Goal: Information Seeking & Learning: Learn about a topic

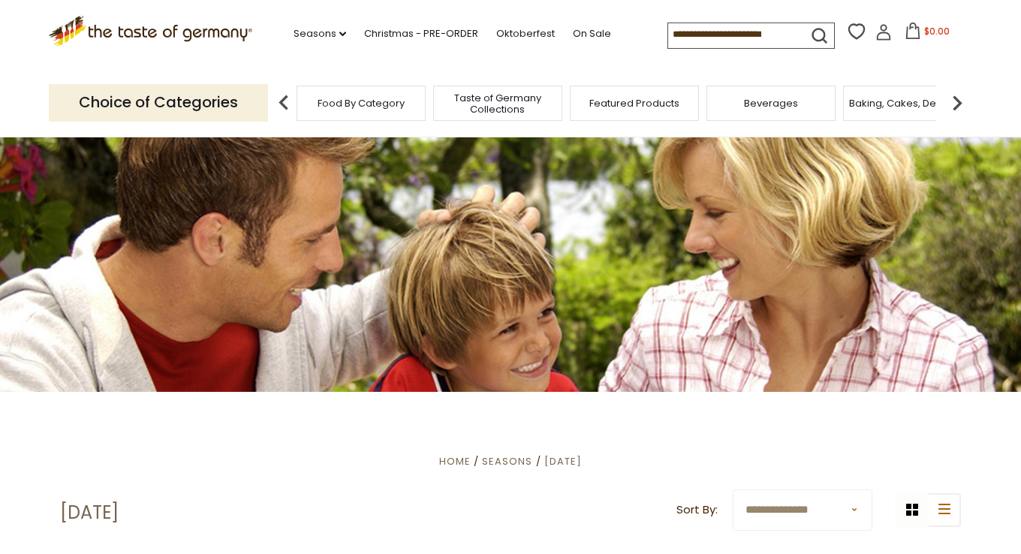
click at [498, 108] on span "Taste of Germany Collections" at bounding box center [497, 103] width 120 height 23
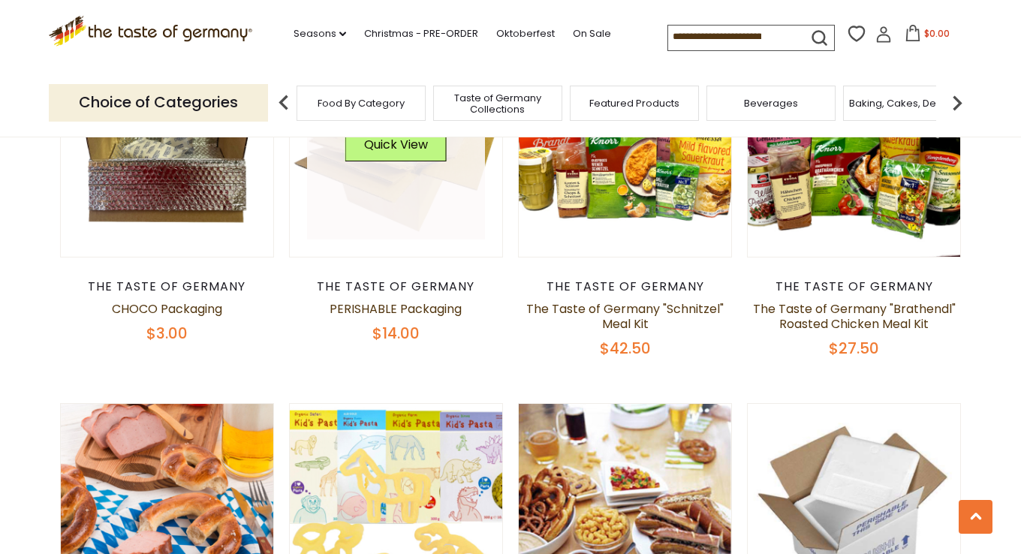
scroll to position [600, 0]
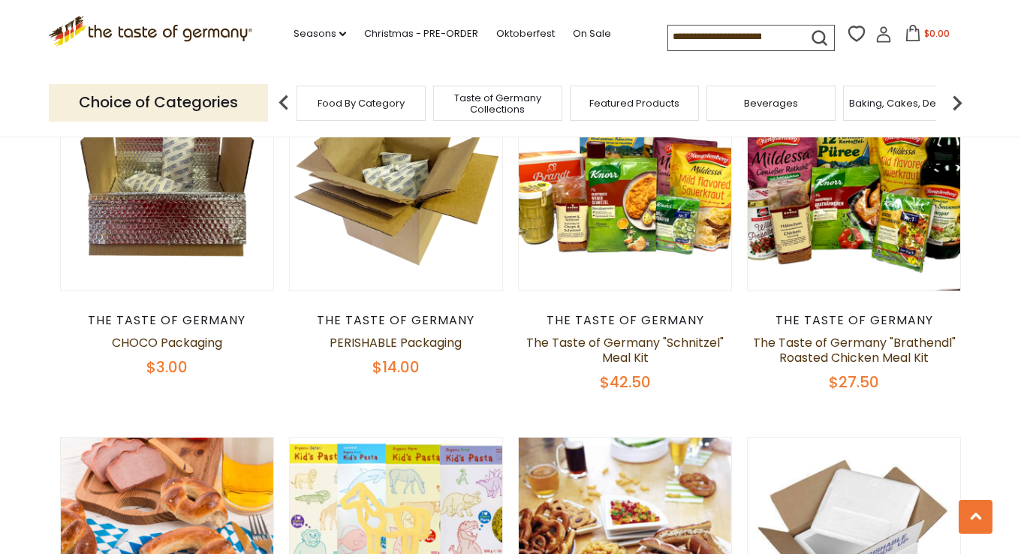
click at [282, 105] on img at bounding box center [284, 103] width 30 height 30
click at [618, 104] on span "Featured Products" at bounding box center [634, 103] width 90 height 11
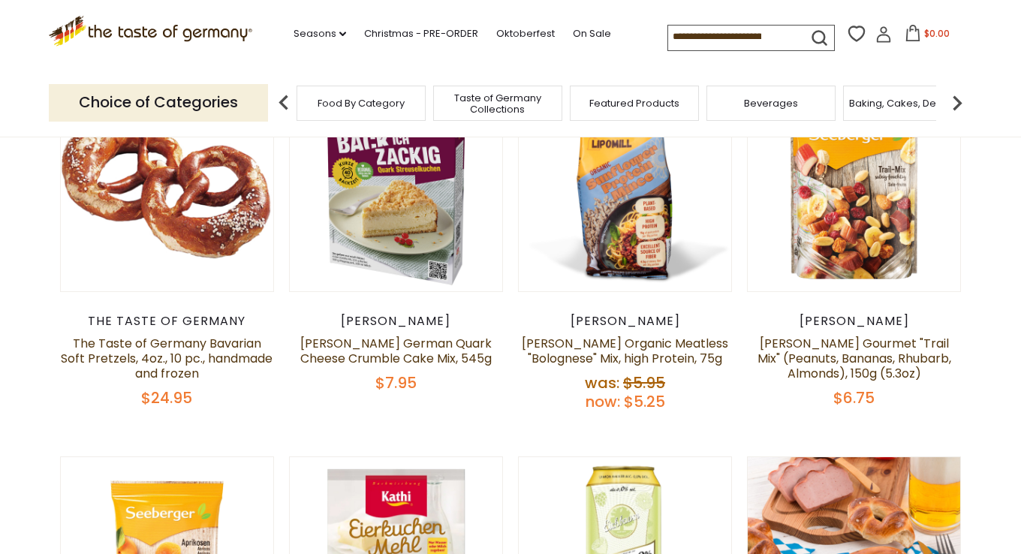
scroll to position [150, 0]
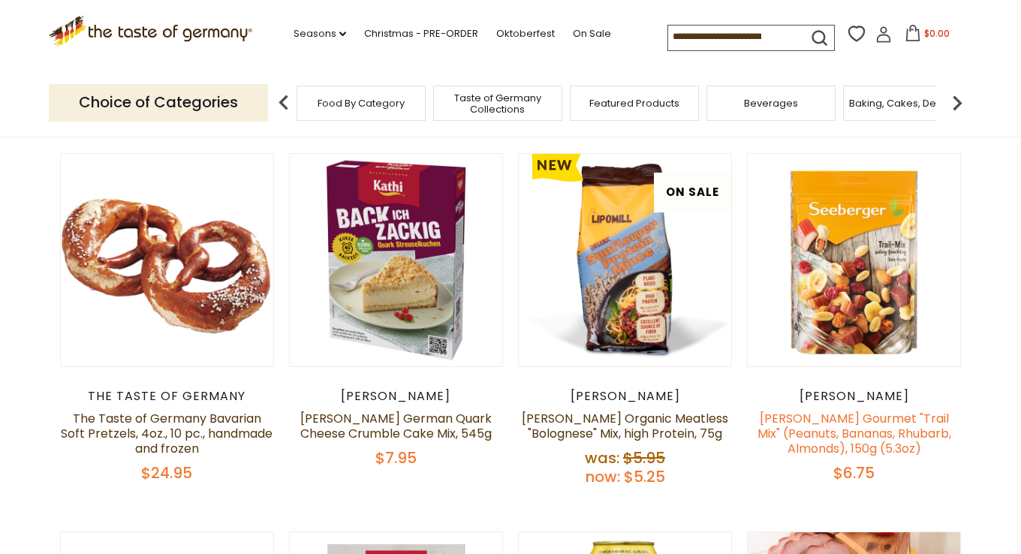
click at [849, 431] on link "Seeberger Gourmet "Trail Mix" (Peanuts, Bananas, Rhubarb, Almonds), 150g (5.3oz)" at bounding box center [854, 433] width 194 height 47
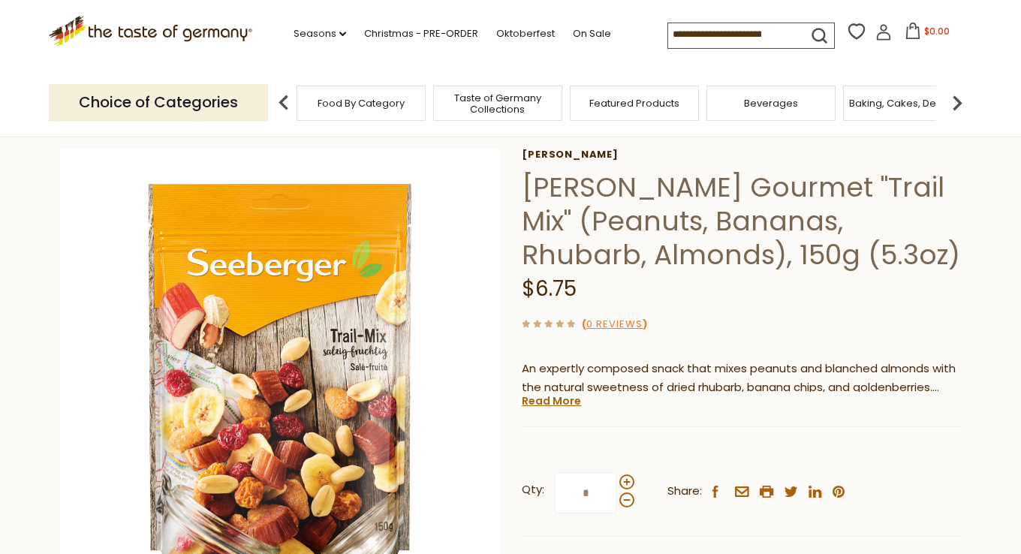
scroll to position [150, 0]
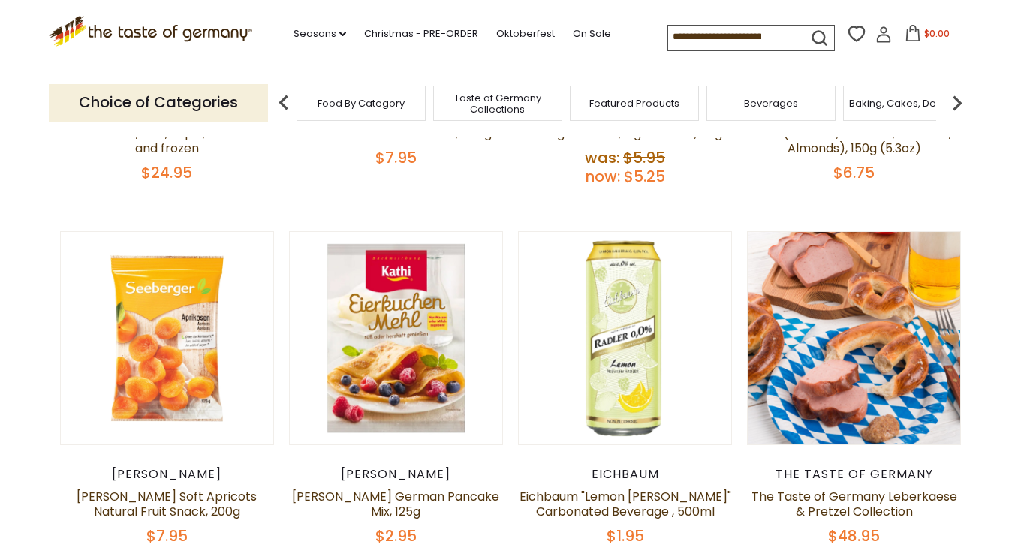
scroll to position [525, 0]
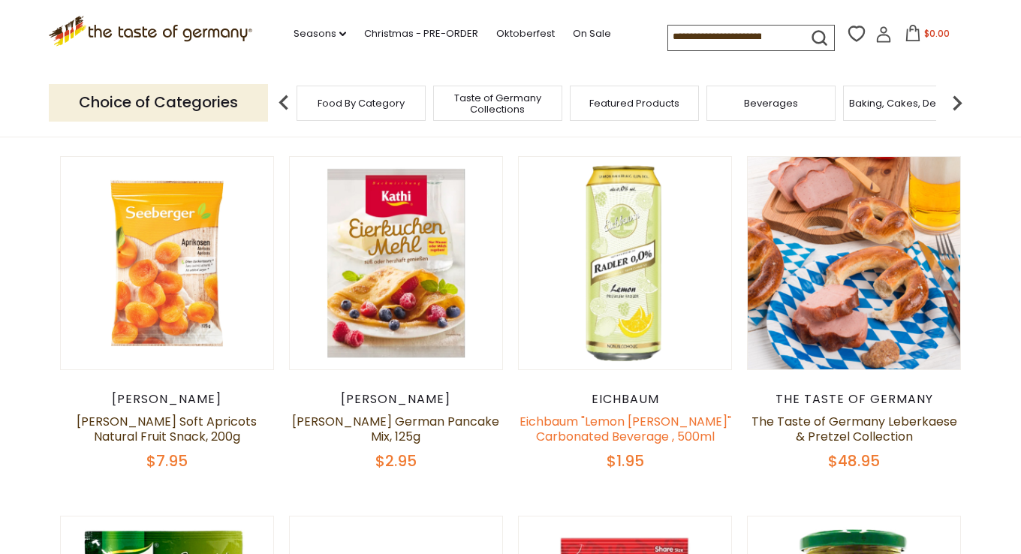
click at [605, 428] on link "Eichbaum "Lemon [PERSON_NAME]" Carbonated Beverage , 500ml" at bounding box center [625, 429] width 212 height 32
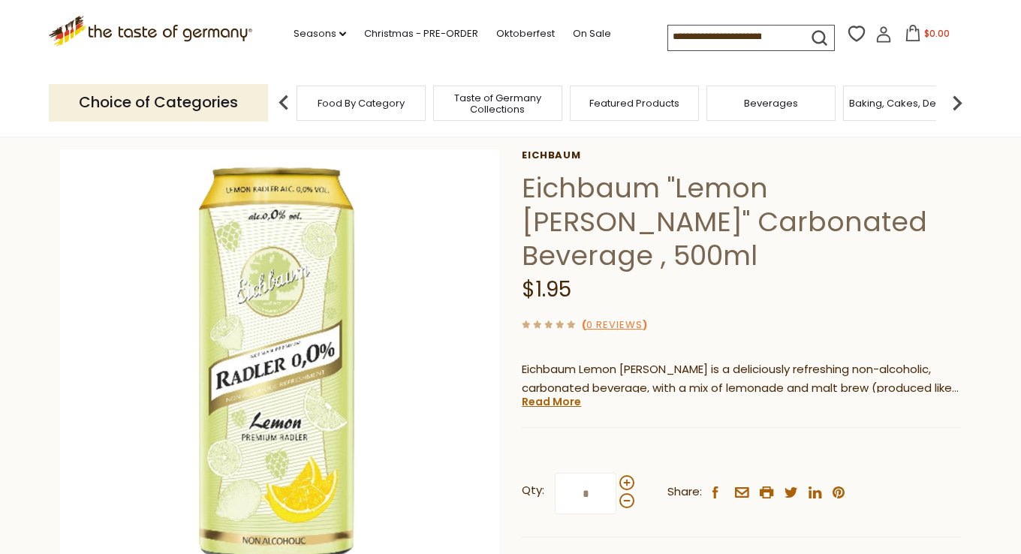
scroll to position [75, 0]
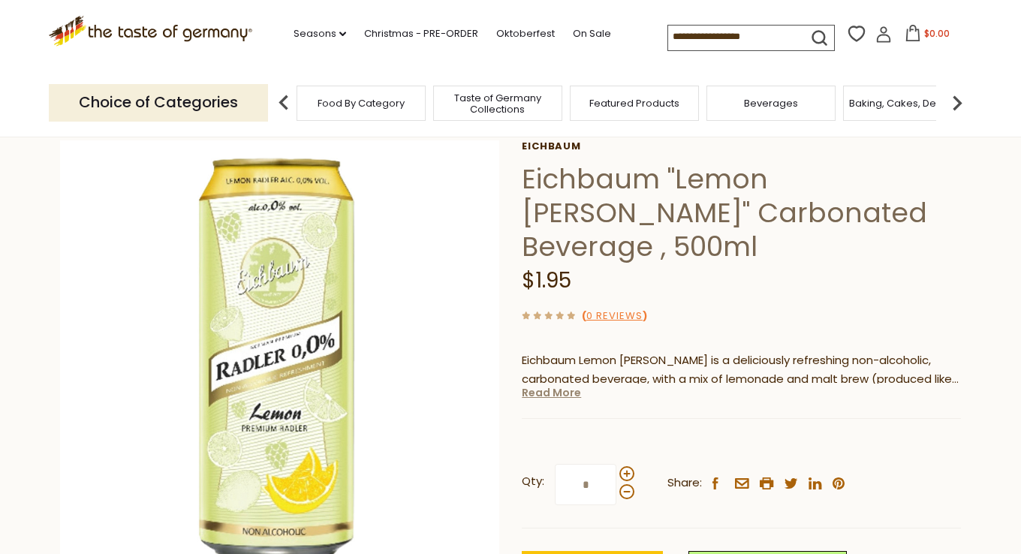
click at [552, 385] on link "Read More" at bounding box center [551, 392] width 59 height 15
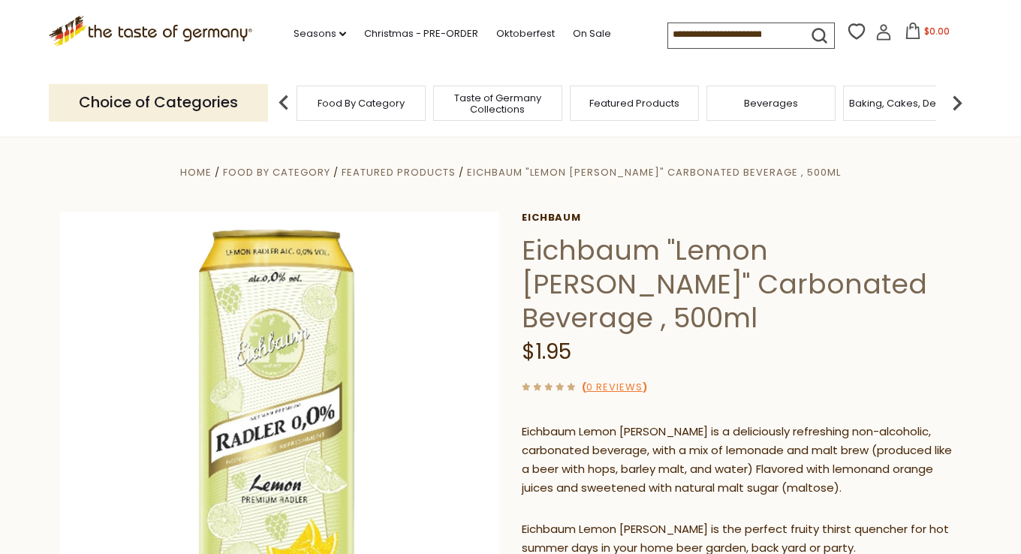
scroll to position [0, 0]
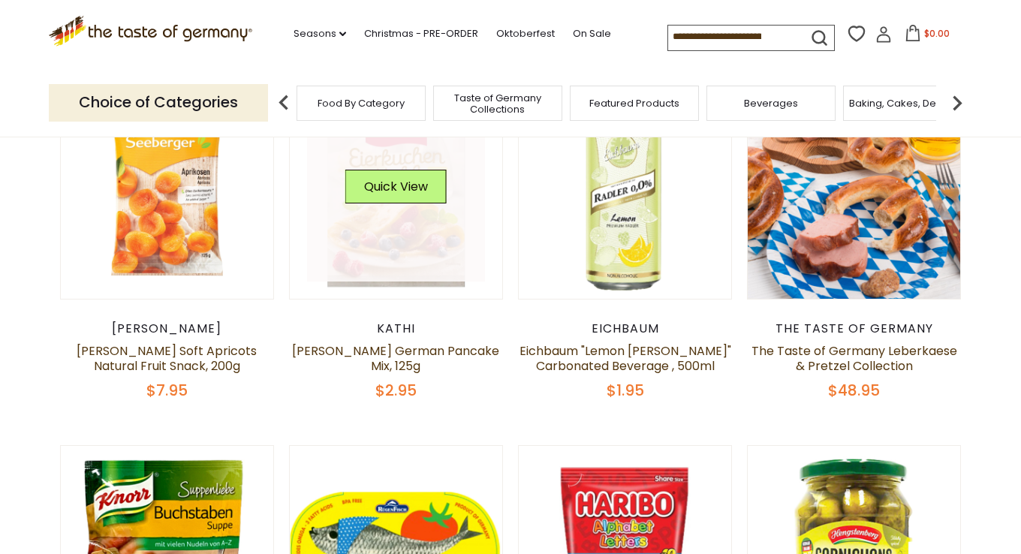
scroll to position [525, 0]
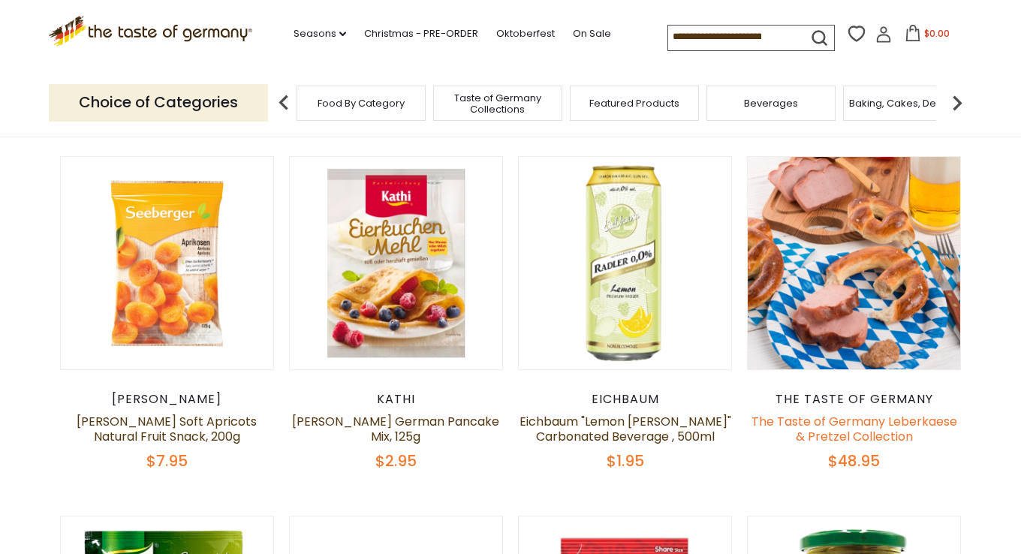
click at [846, 429] on link "The Taste of Germany Leberkaese & Pretzel Collection" at bounding box center [854, 429] width 206 height 32
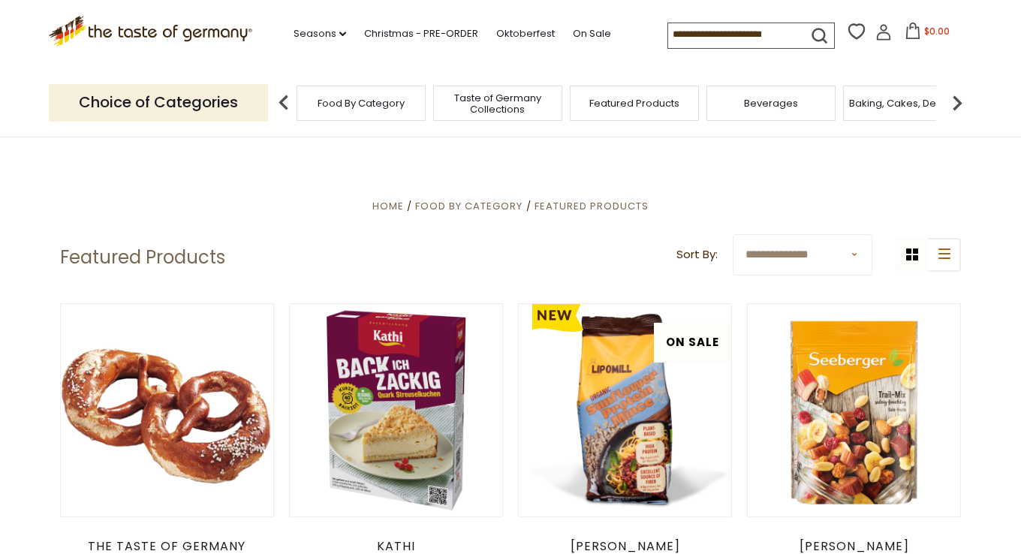
click at [959, 102] on img at bounding box center [957, 103] width 30 height 30
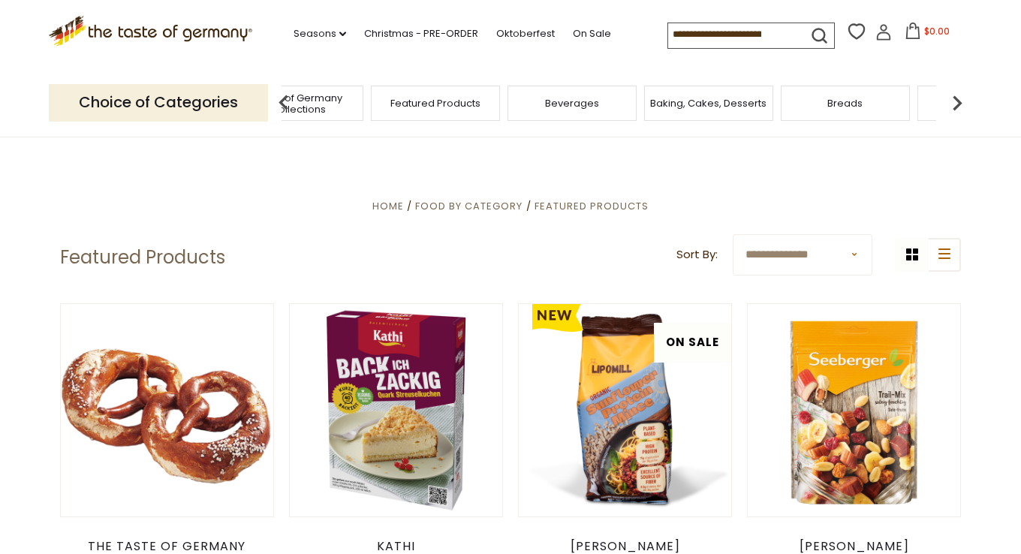
click at [959, 102] on img at bounding box center [957, 103] width 30 height 30
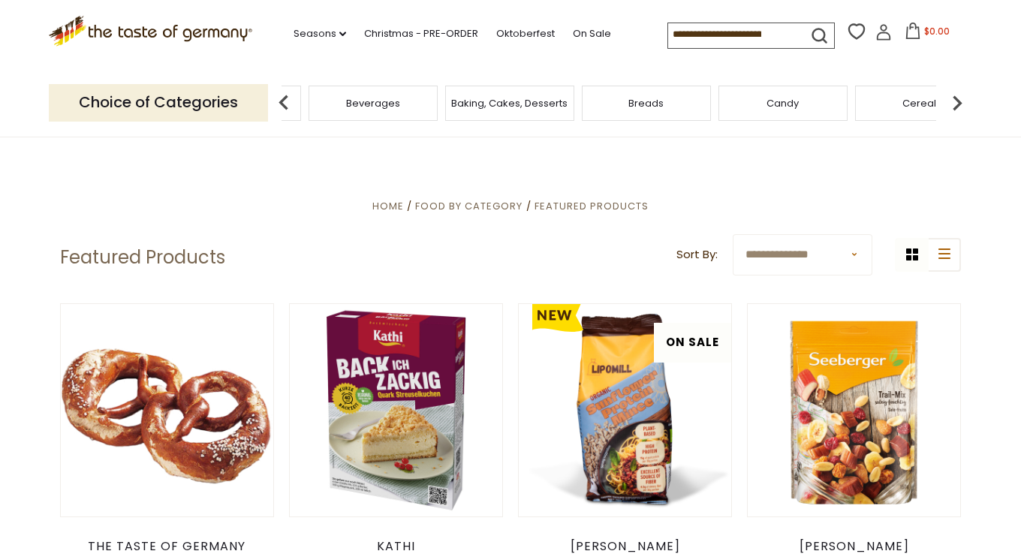
click at [959, 102] on img at bounding box center [957, 103] width 30 height 30
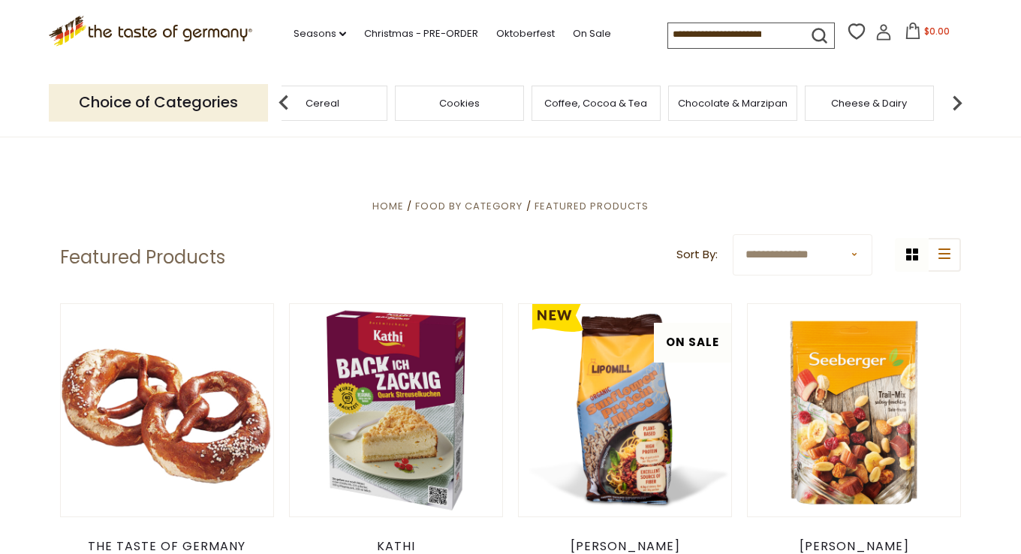
click at [959, 102] on img at bounding box center [957, 103] width 30 height 30
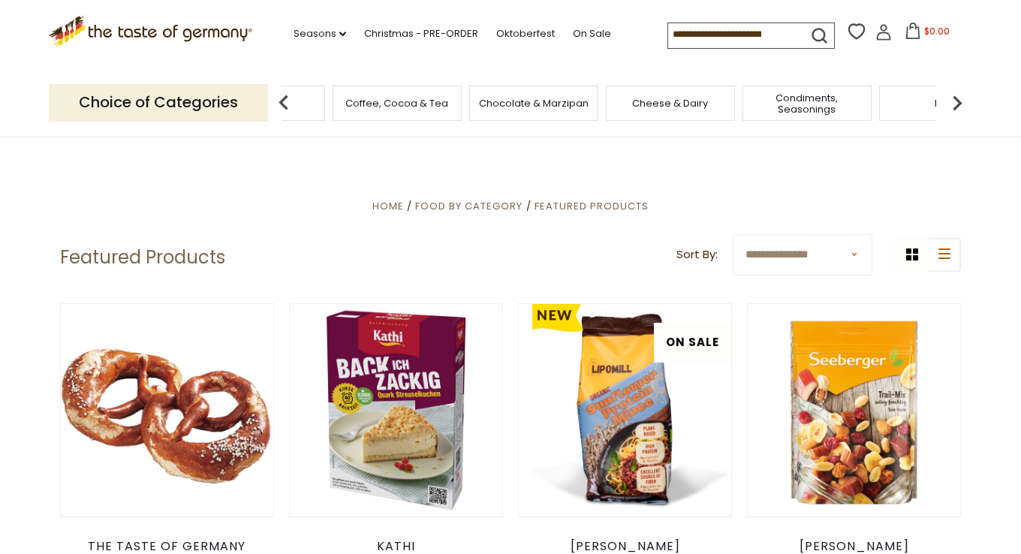
click at [959, 102] on img at bounding box center [957, 103] width 30 height 30
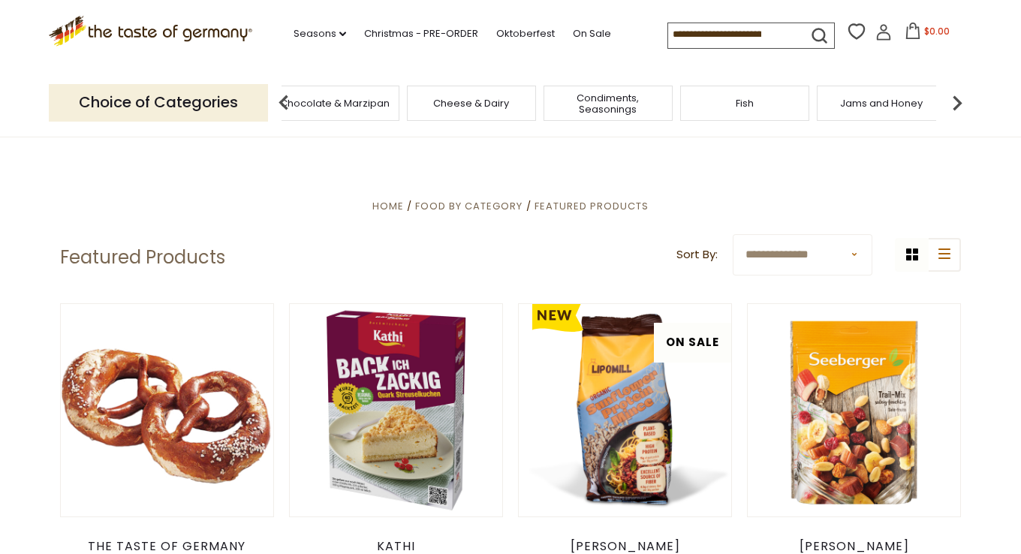
click at [959, 102] on img at bounding box center [957, 103] width 30 height 30
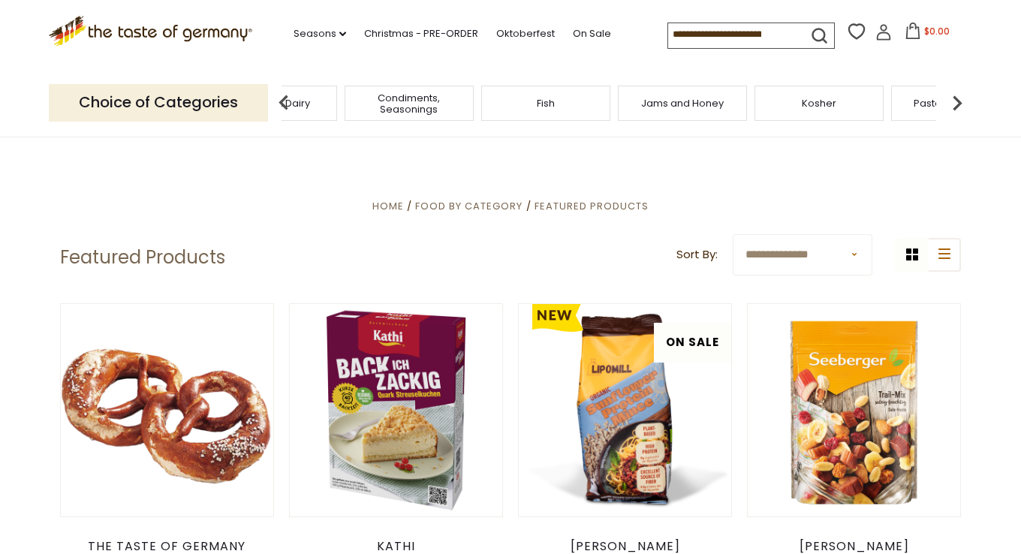
click at [959, 102] on img at bounding box center [957, 103] width 30 height 30
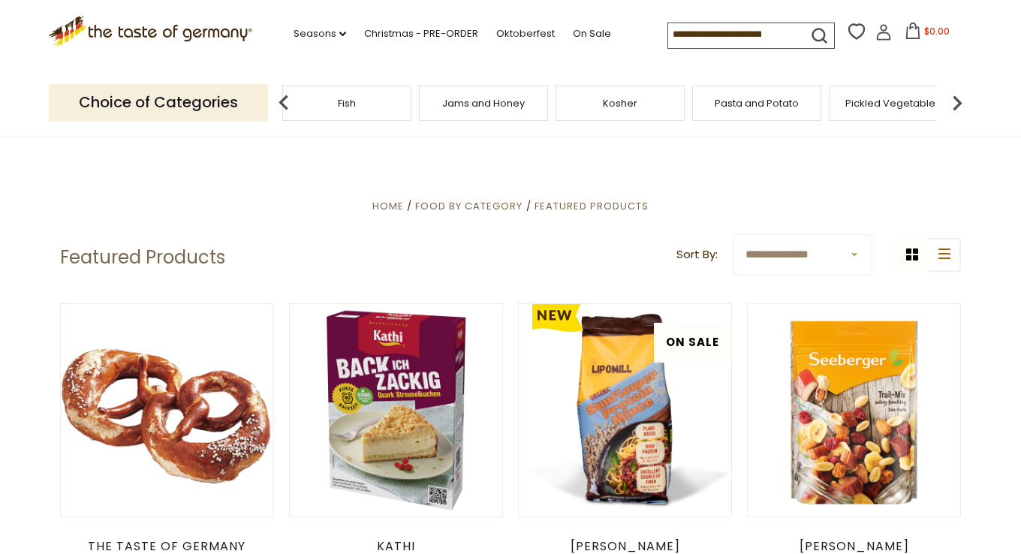
click at [959, 102] on img at bounding box center [957, 103] width 30 height 30
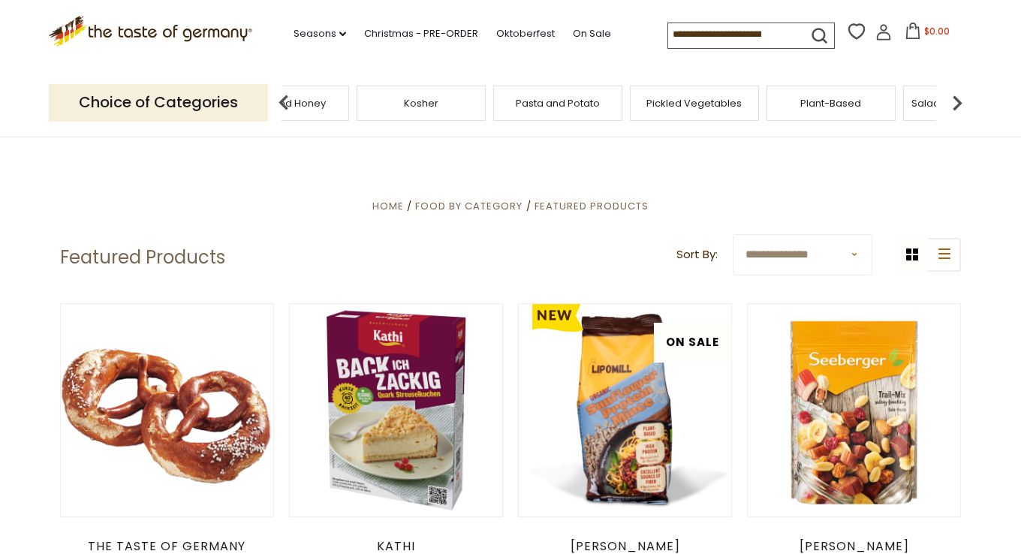
click at [959, 102] on img at bounding box center [957, 103] width 30 height 30
click at [507, 109] on span "Pickled Vegetables" at bounding box center [506, 103] width 95 height 11
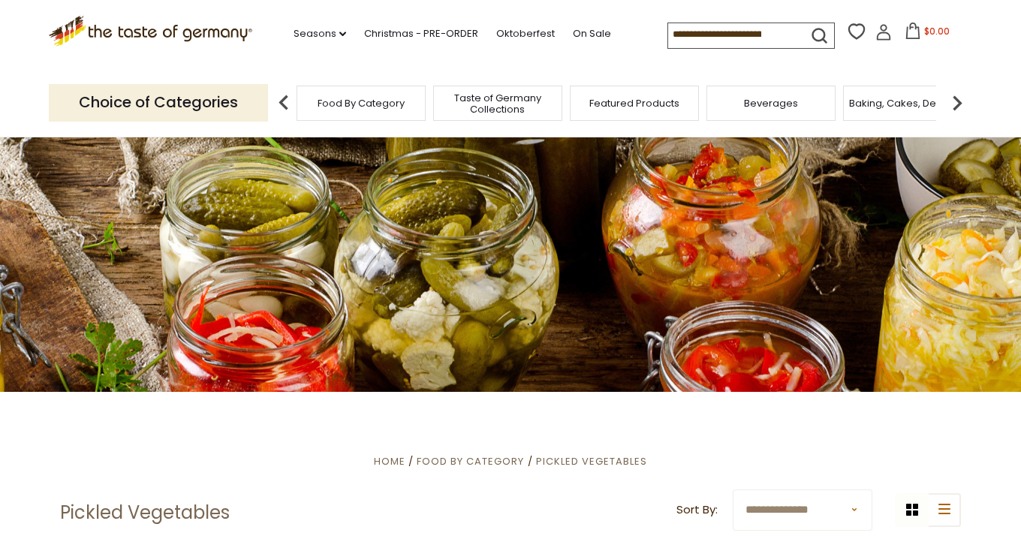
click at [762, 35] on input at bounding box center [731, 33] width 127 height 21
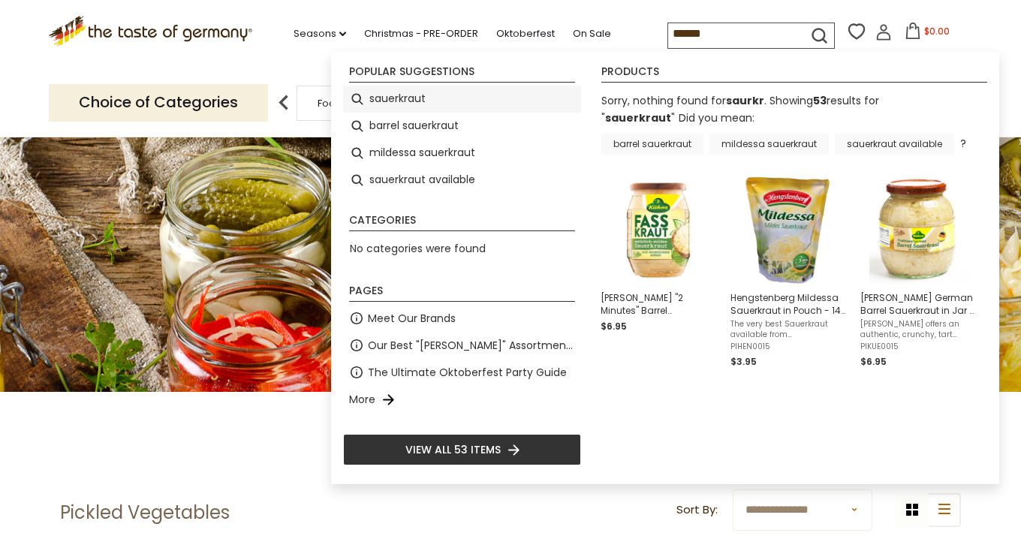
click at [416, 98] on li "sauerkraut" at bounding box center [462, 99] width 238 height 27
type input "**********"
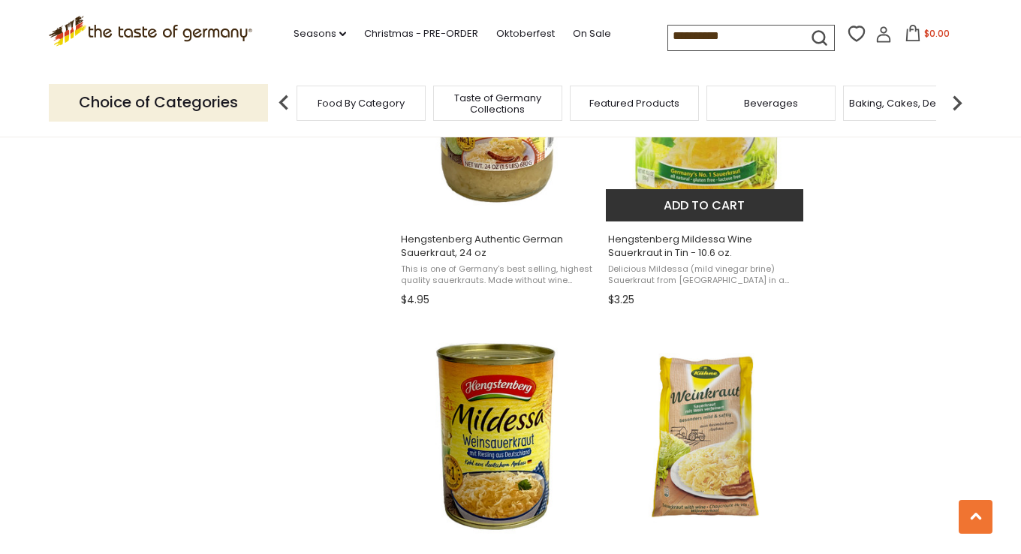
scroll to position [1351, 0]
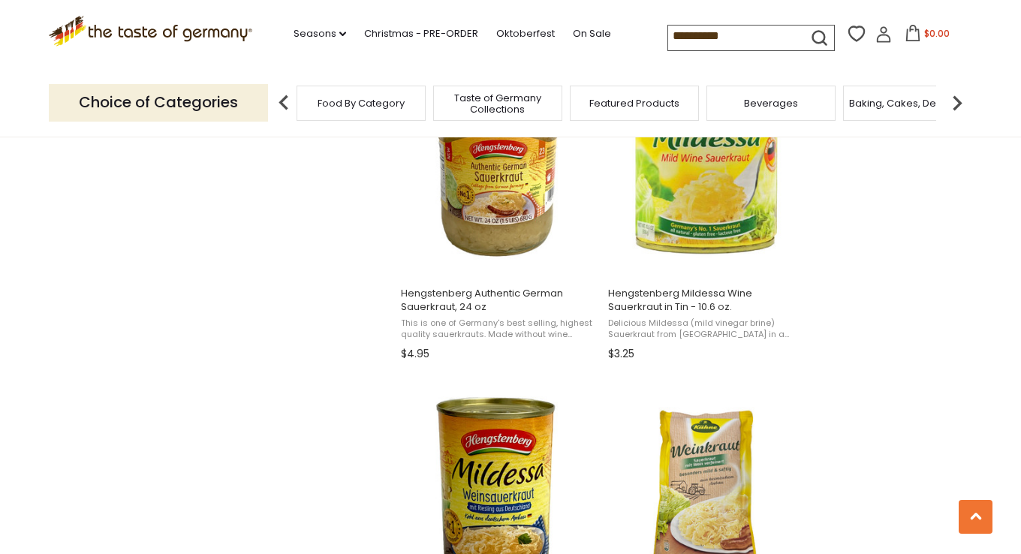
click at [734, 38] on input "**********" at bounding box center [731, 36] width 127 height 21
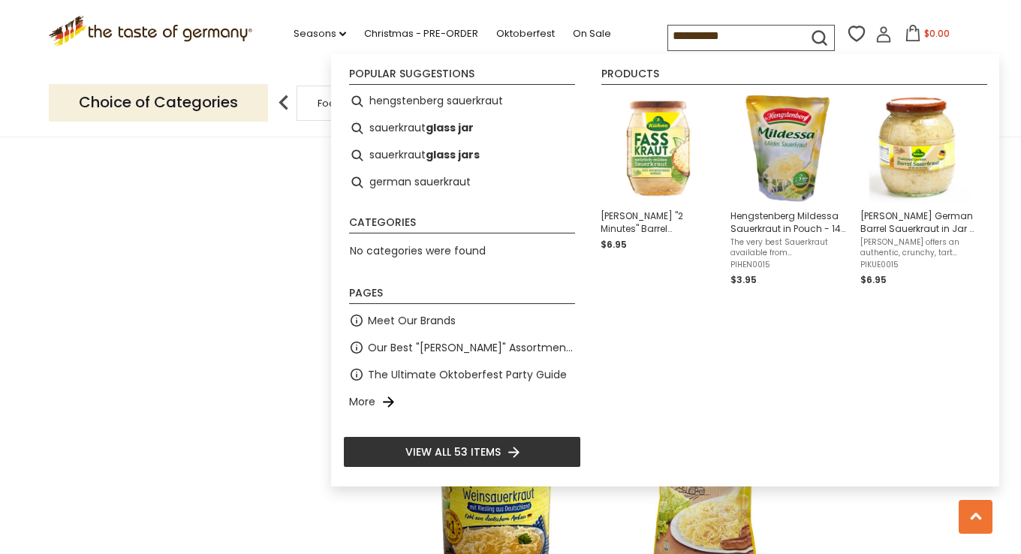
drag, startPoint x: 744, startPoint y: 38, endPoint x: 624, endPoint y: 42, distance: 119.4
click at [624, 42] on div ".st0{fill:#EDD300;} .st1{fill:#D33E21;} .st0{fill:#EDD300;} .st1{fill:#D33E21;}…" at bounding box center [510, 34] width 923 height 69
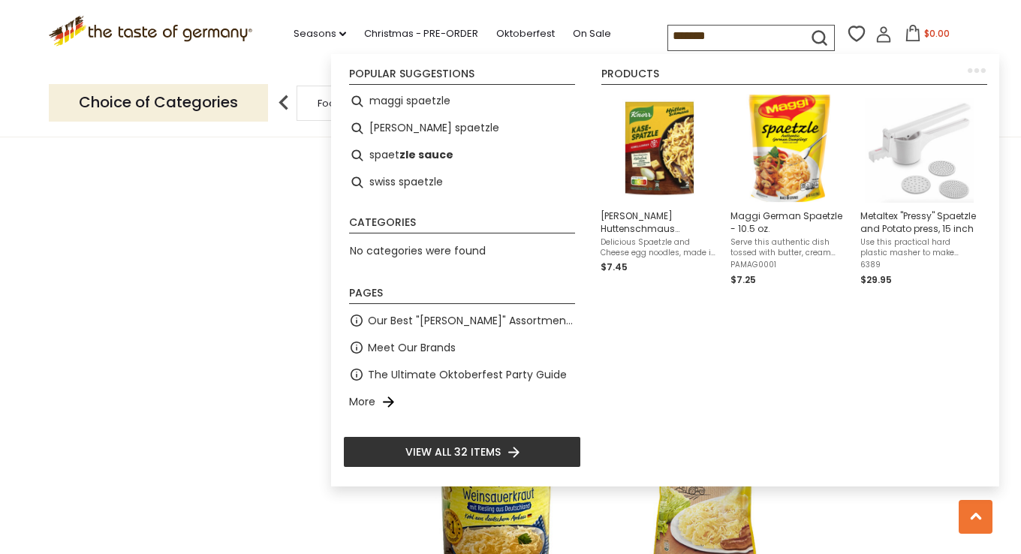
type input "********"
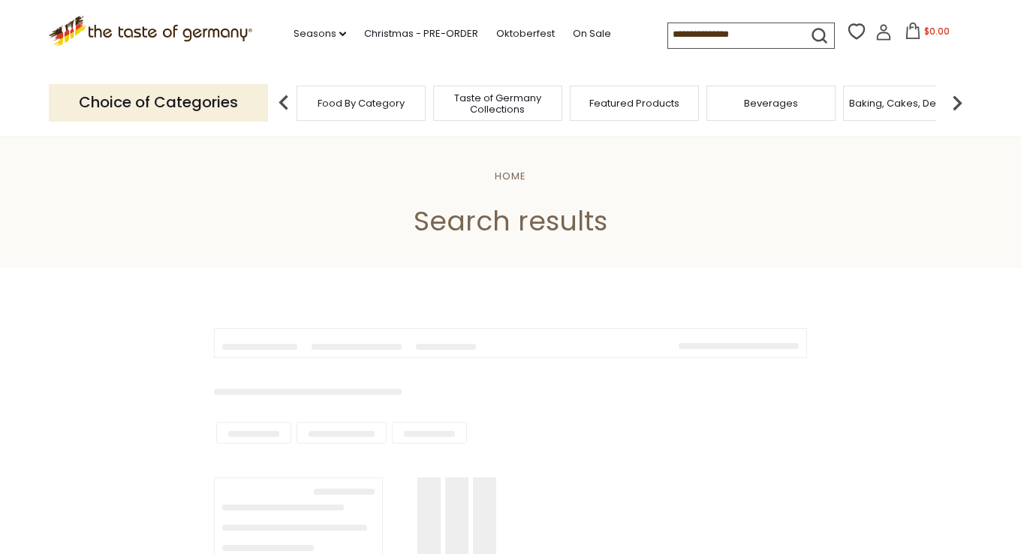
type input "********"
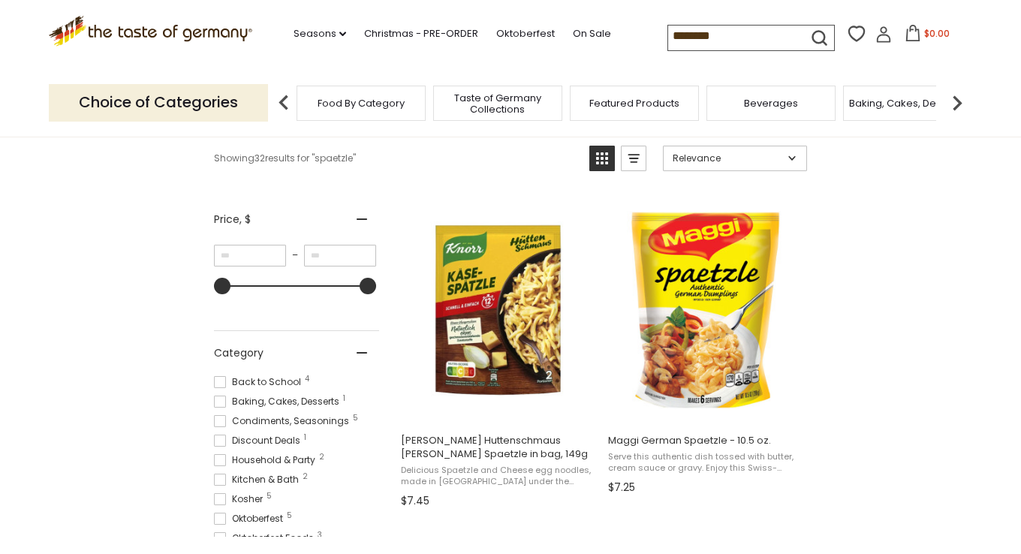
scroll to position [225, 0]
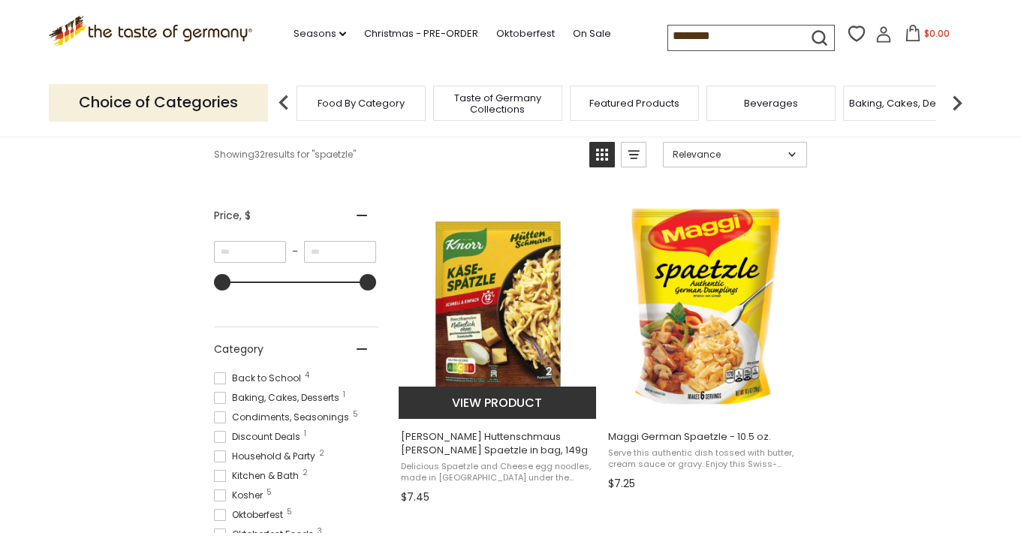
click at [474, 435] on span "[PERSON_NAME] Huttenschmaus [PERSON_NAME] Spaetzle in bag, 149g" at bounding box center [498, 443] width 194 height 27
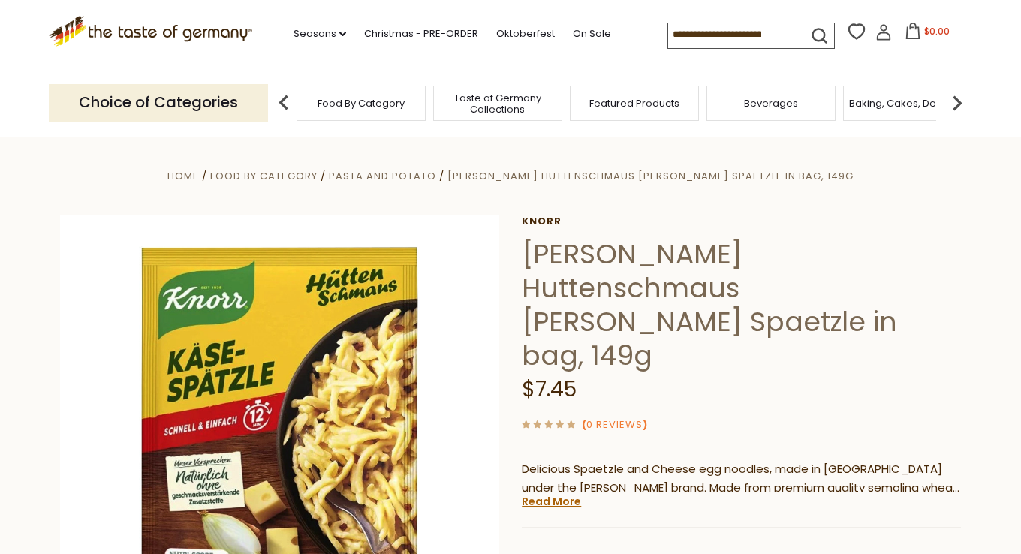
scroll to position [75, 0]
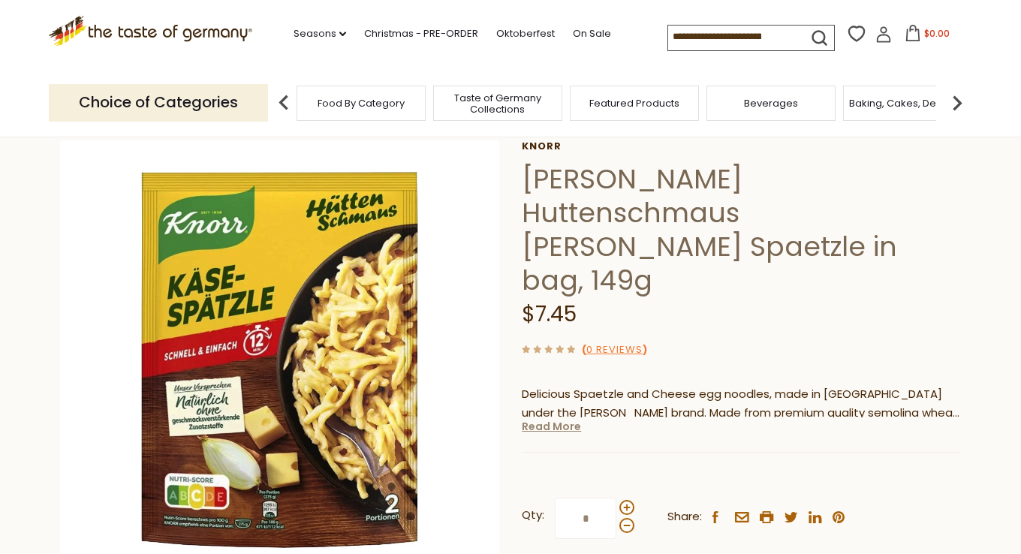
click at [555, 419] on link "Read More" at bounding box center [551, 426] width 59 height 15
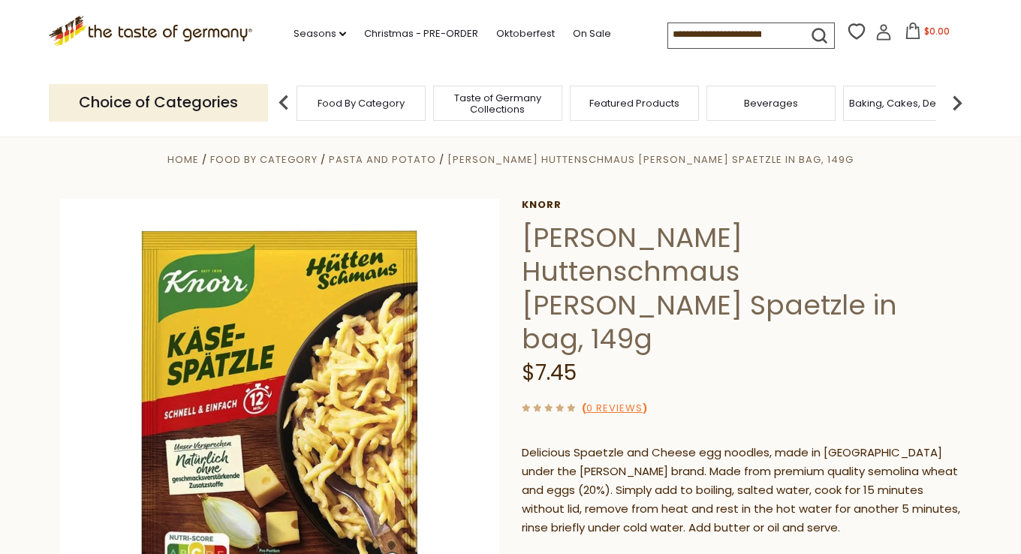
scroll to position [0, 0]
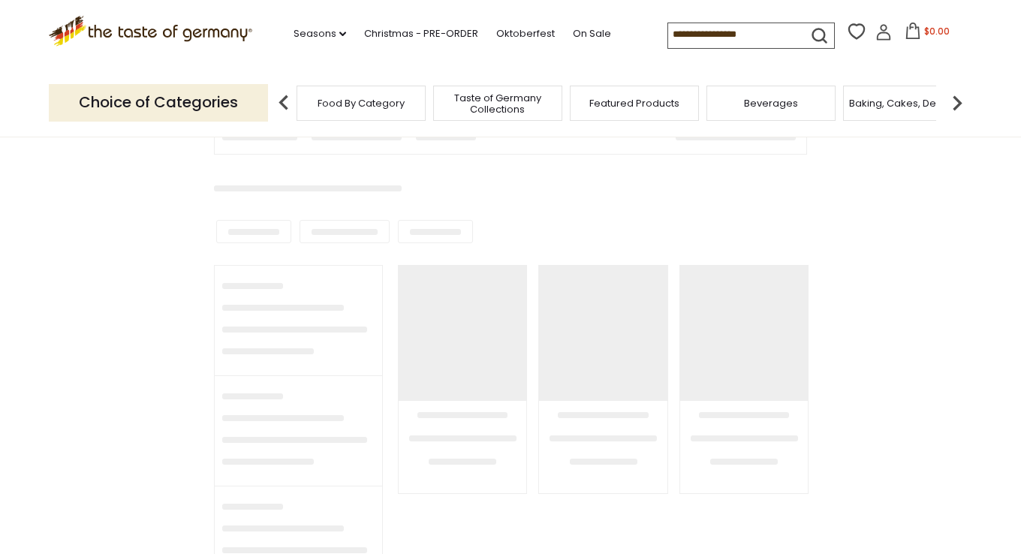
type input "********"
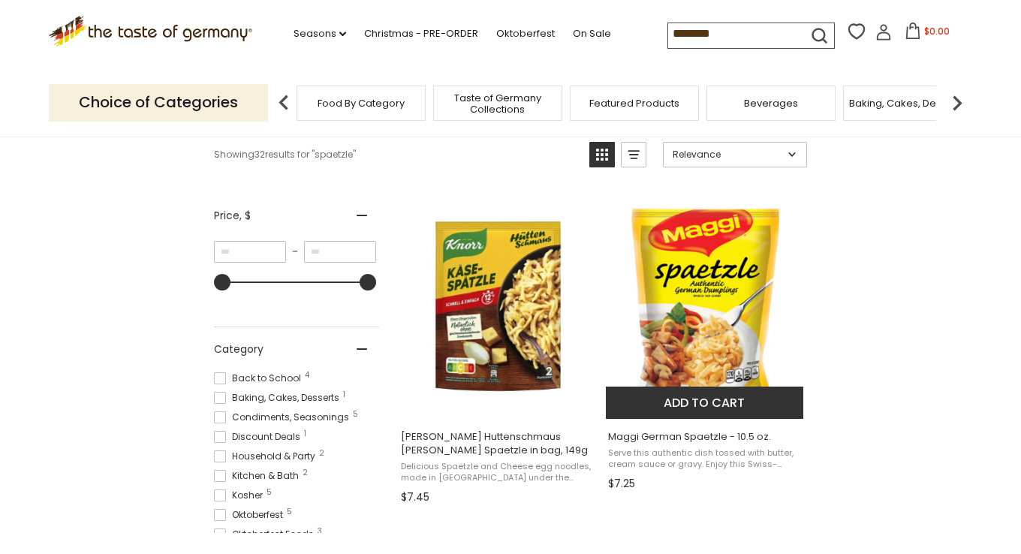
click at [699, 359] on img "Maggi German Spaetzle - 10.5 oz." at bounding box center [705, 306] width 199 height 199
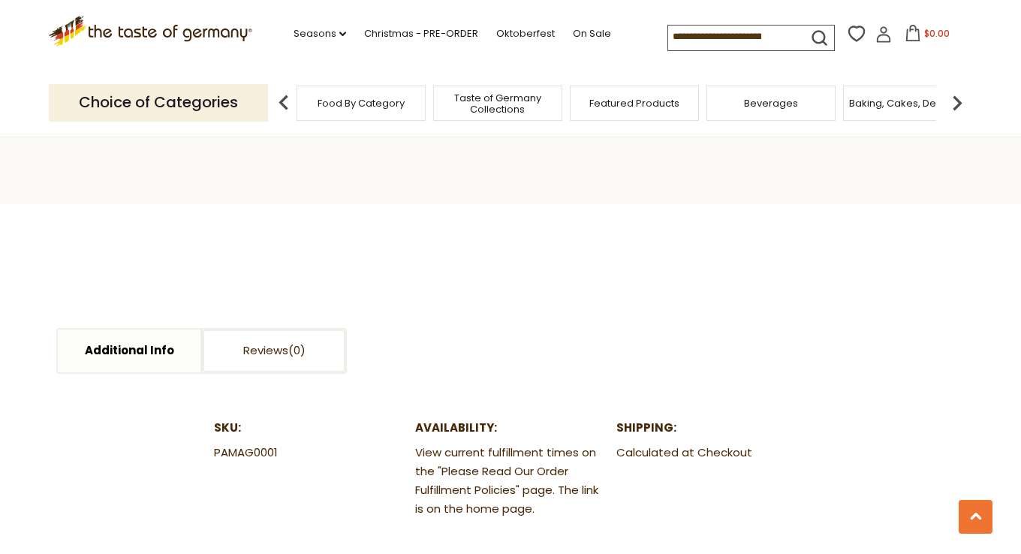
scroll to position [450, 0]
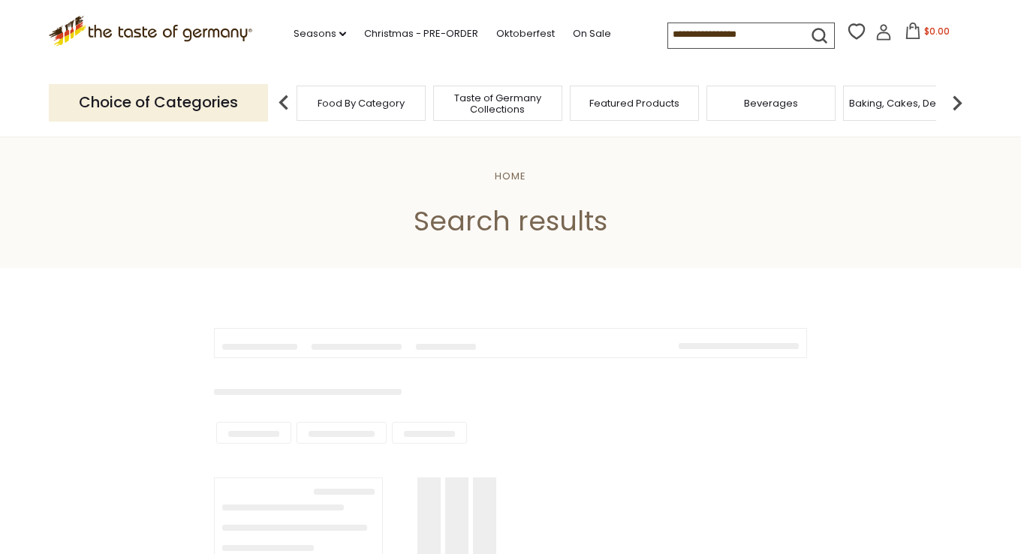
scroll to position [225, 0]
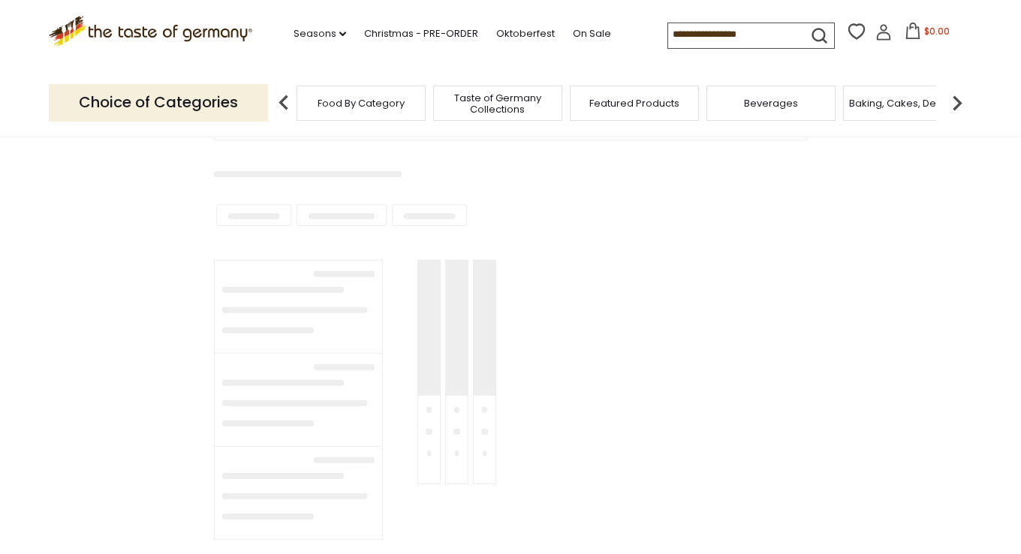
type input "********"
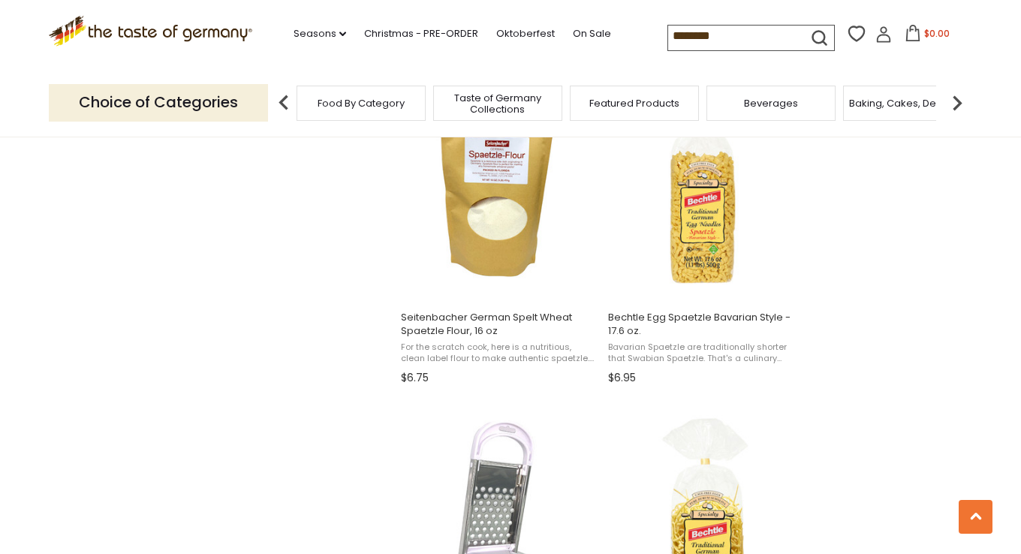
scroll to position [1276, 0]
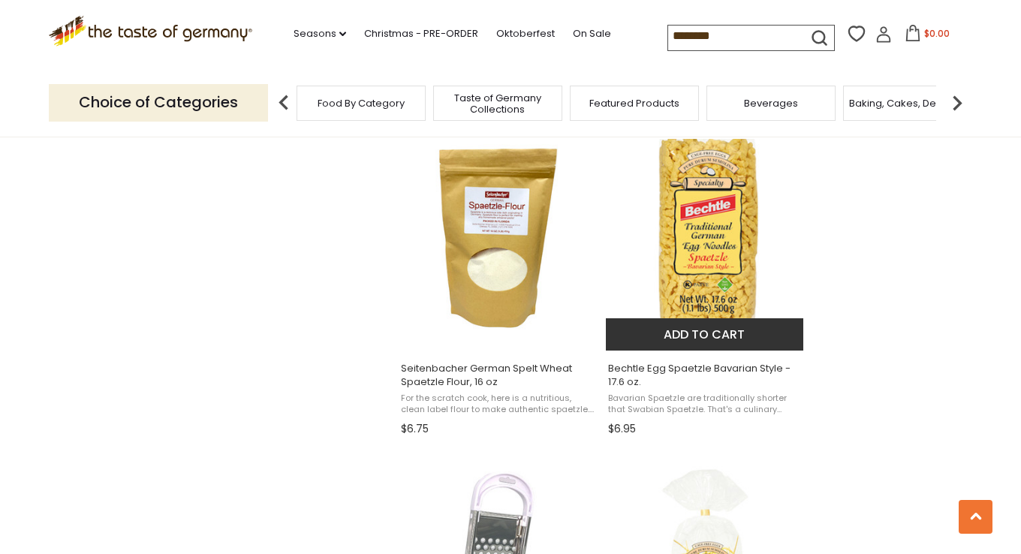
click at [713, 368] on span "Bechtle Egg Spaetzle Bavarian Style - 17.6 oz." at bounding box center [705, 375] width 194 height 27
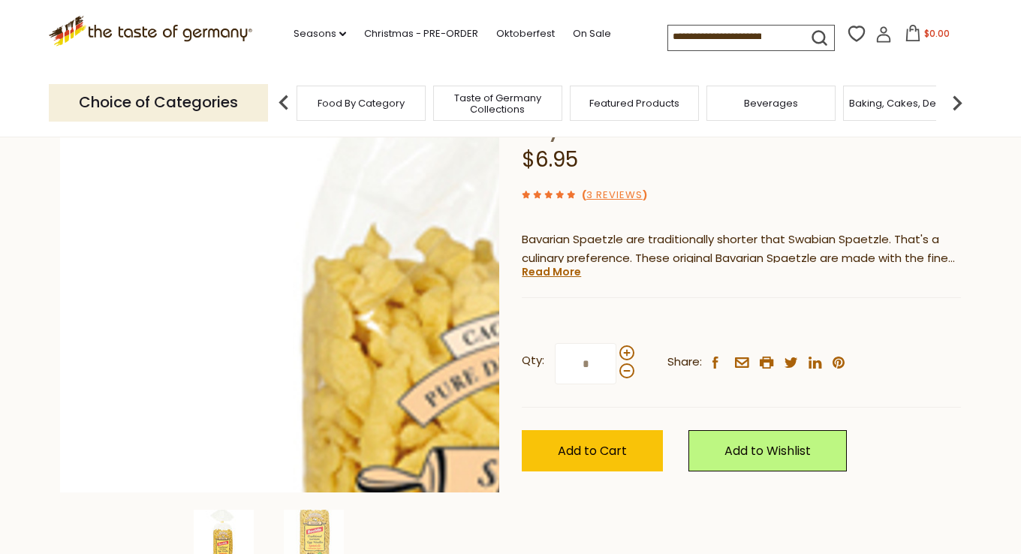
scroll to position [150, 0]
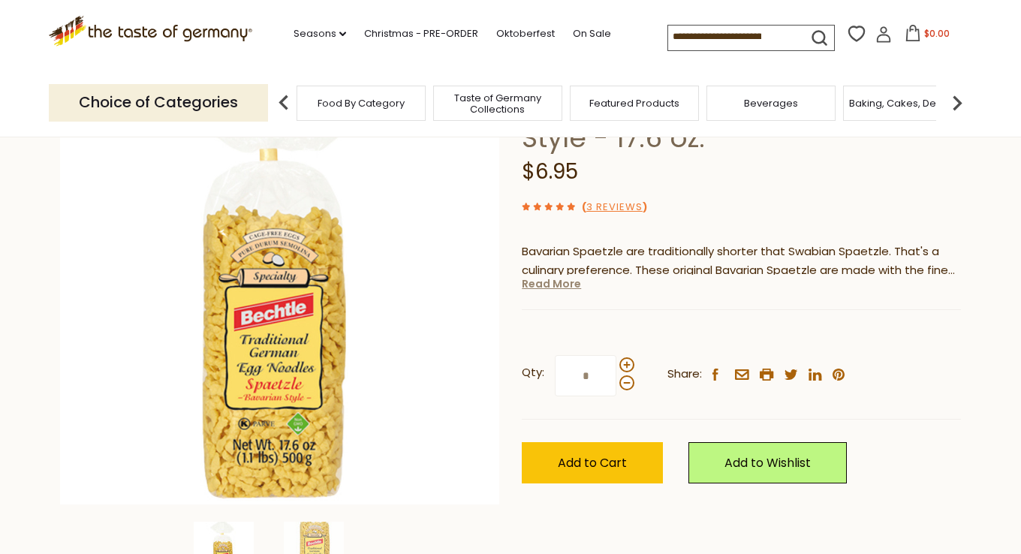
click at [546, 285] on link "Read More" at bounding box center [551, 283] width 59 height 15
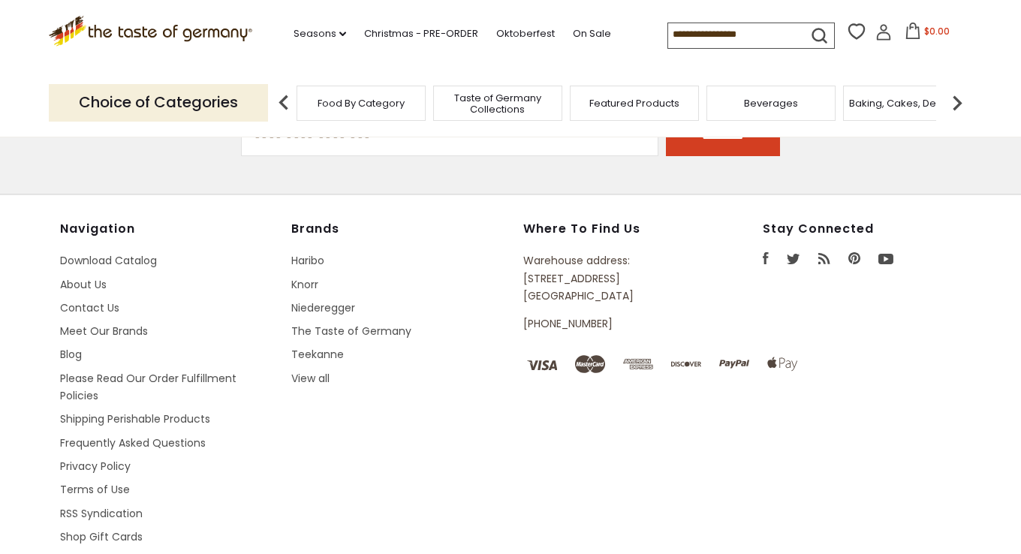
type input "********"
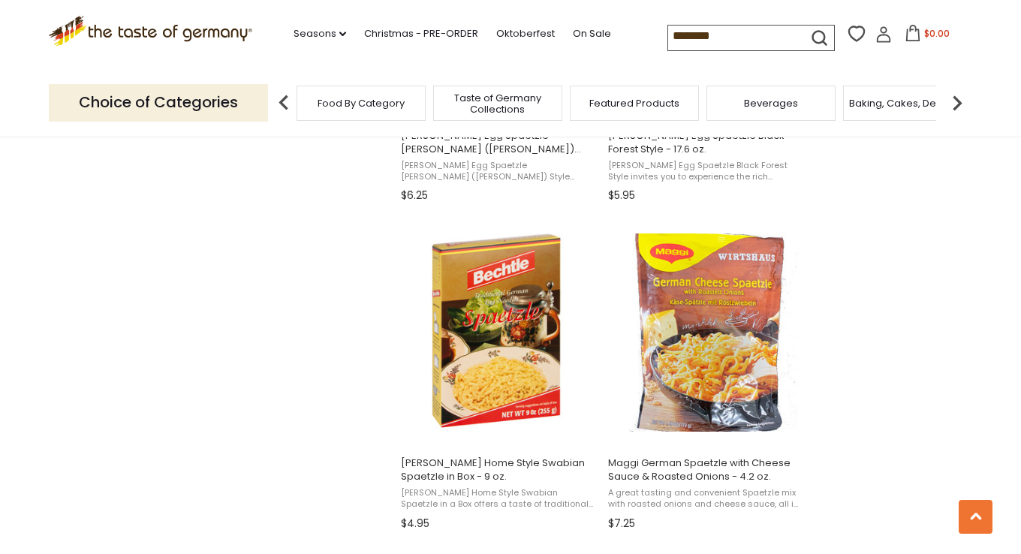
scroll to position [2176, 0]
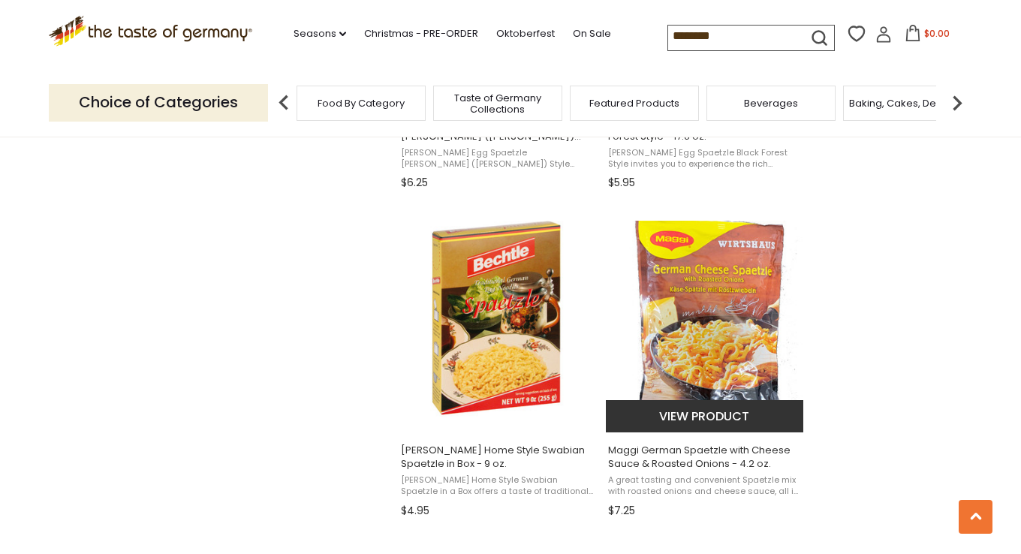
click at [684, 456] on span "Maggi German Spaetzle with Cheese Sauce & Roasted Onions - 4.2 oz." at bounding box center [705, 456] width 194 height 27
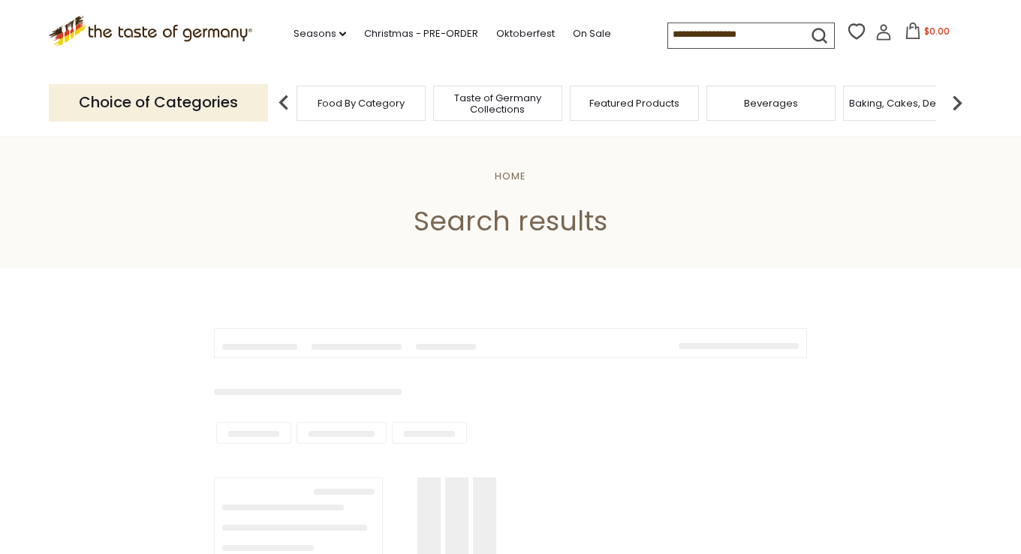
type input "********"
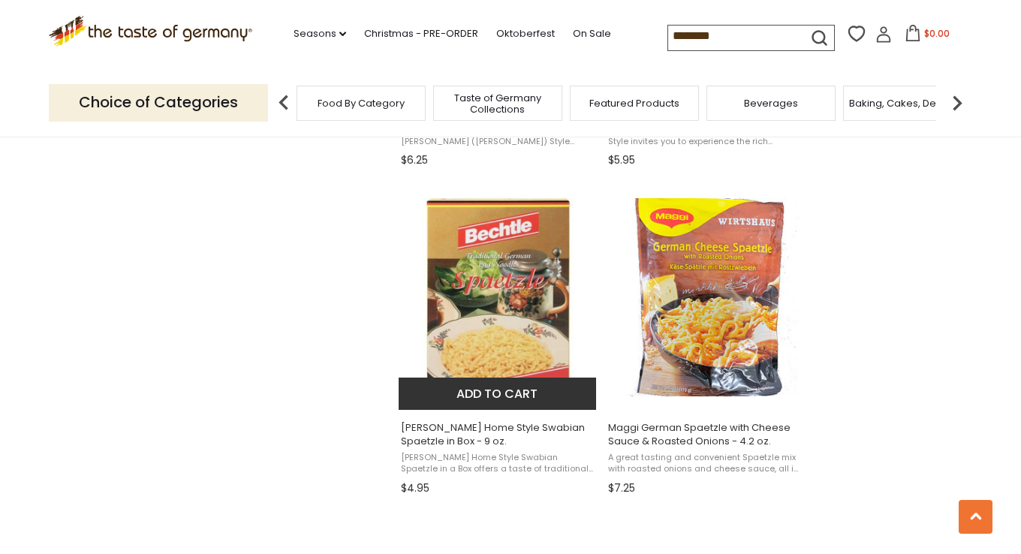
scroll to position [2176, 0]
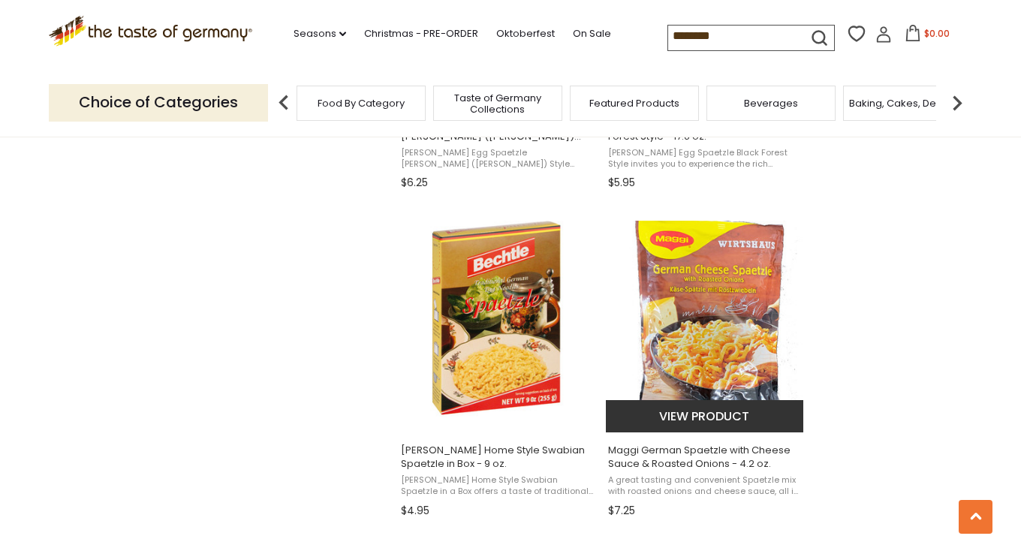
click at [693, 456] on span "Maggi German Spaetzle with Cheese Sauce & Roasted Onions - 4.2 oz." at bounding box center [705, 456] width 194 height 27
